Goal: Check status: Check status

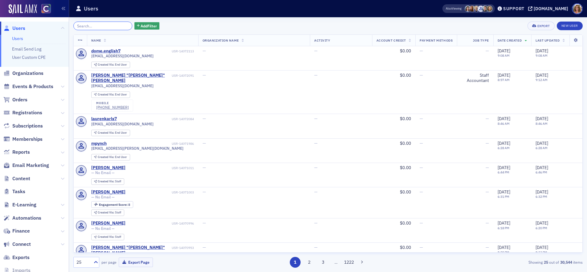
click at [101, 24] on input "search" at bounding box center [102, 26] width 59 height 9
type input "s"
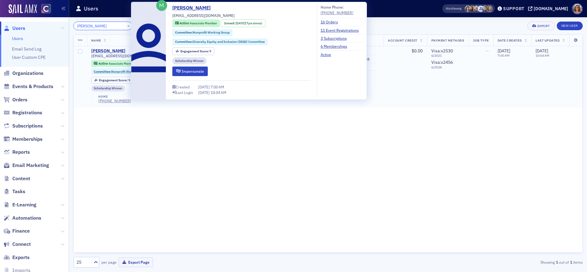
type input "[PERSON_NAME]"
click at [113, 51] on div "[PERSON_NAME]" at bounding box center [108, 51] width 34 height 6
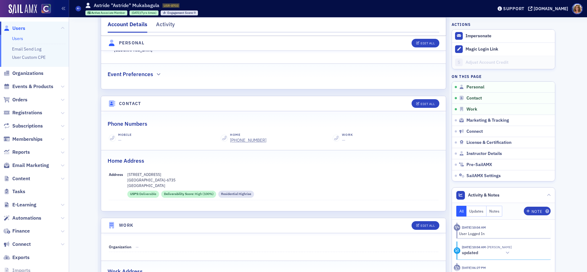
scroll to position [203, 0]
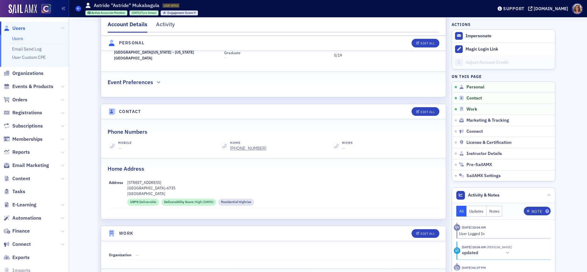
click at [79, 8] on icon at bounding box center [78, 8] width 2 height 3
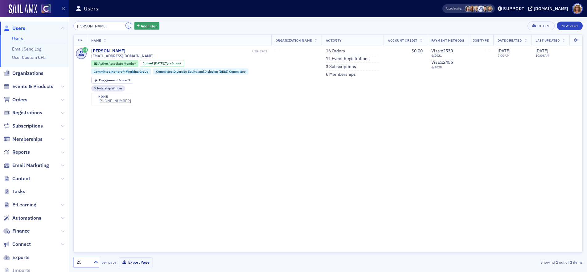
click at [126, 25] on button "×" at bounding box center [129, 26] width 6 height 6
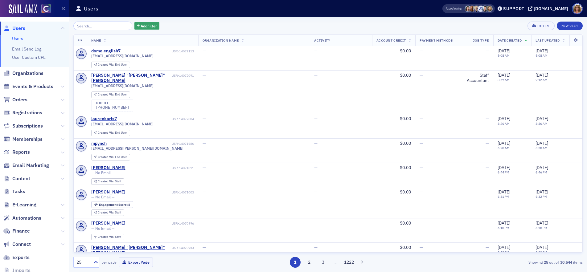
drag, startPoint x: 36, startPoint y: 85, endPoint x: 50, endPoint y: 75, distance: 16.9
click at [36, 85] on span "Events & Products" at bounding box center [32, 86] width 41 height 7
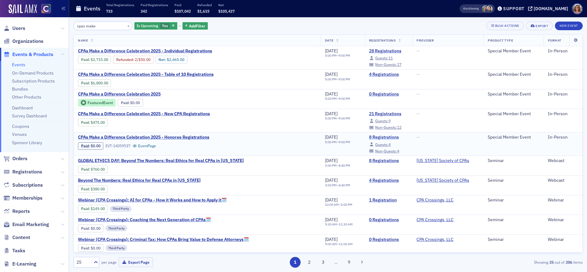
type input "cpas make"
click at [373, 137] on link "8 Registrations" at bounding box center [388, 138] width 39 height 6
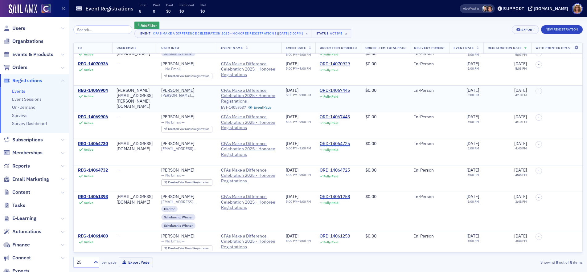
scroll to position [26, 0]
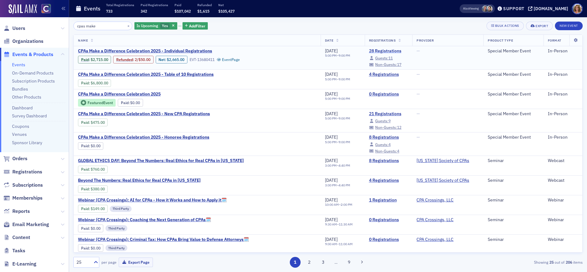
click at [373, 51] on link "28 Registrations" at bounding box center [388, 51] width 39 height 6
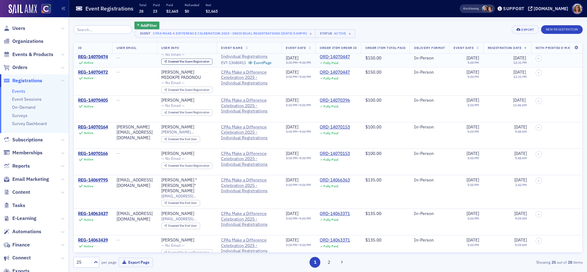
scroll to position [42, 0]
